Goal: Find specific page/section: Find specific page/section

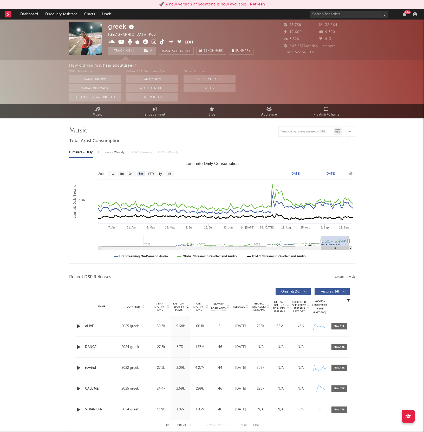
select select "6m"
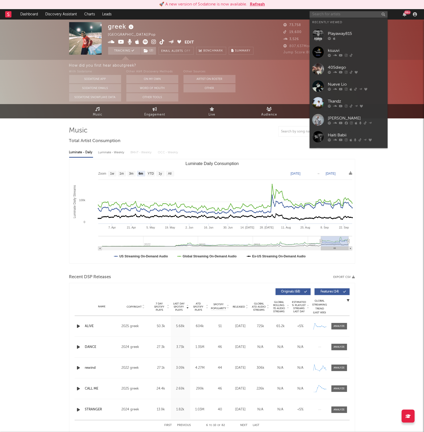
click at [324, 15] on input "text" at bounding box center [349, 14] width 78 height 6
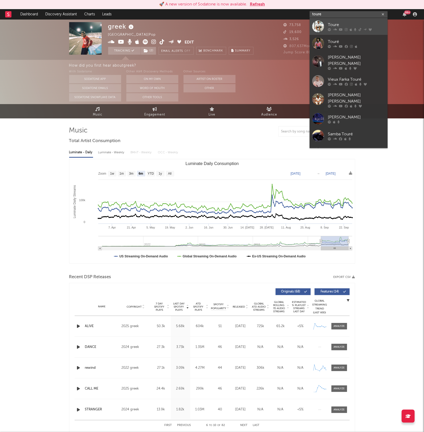
type input "toure"
click at [337, 27] on div "Toure" at bounding box center [356, 25] width 57 height 6
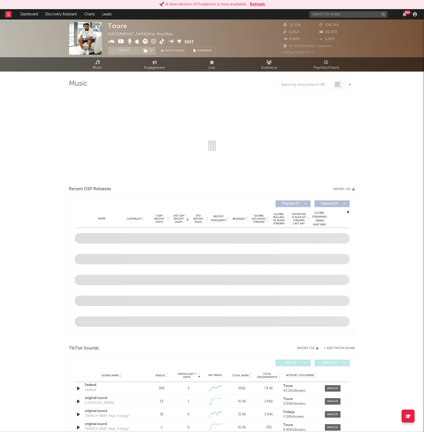
select select "6m"
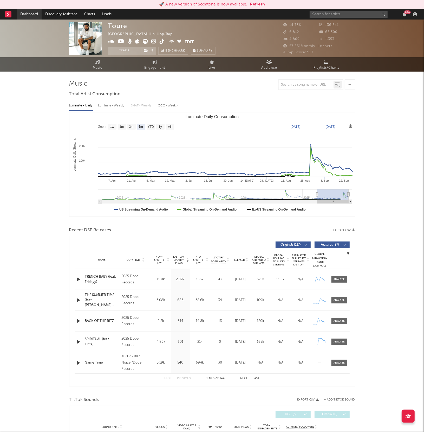
click at [33, 12] on link "Dashboard" at bounding box center [29, 14] width 25 height 10
